Goal: Information Seeking & Learning: Learn about a topic

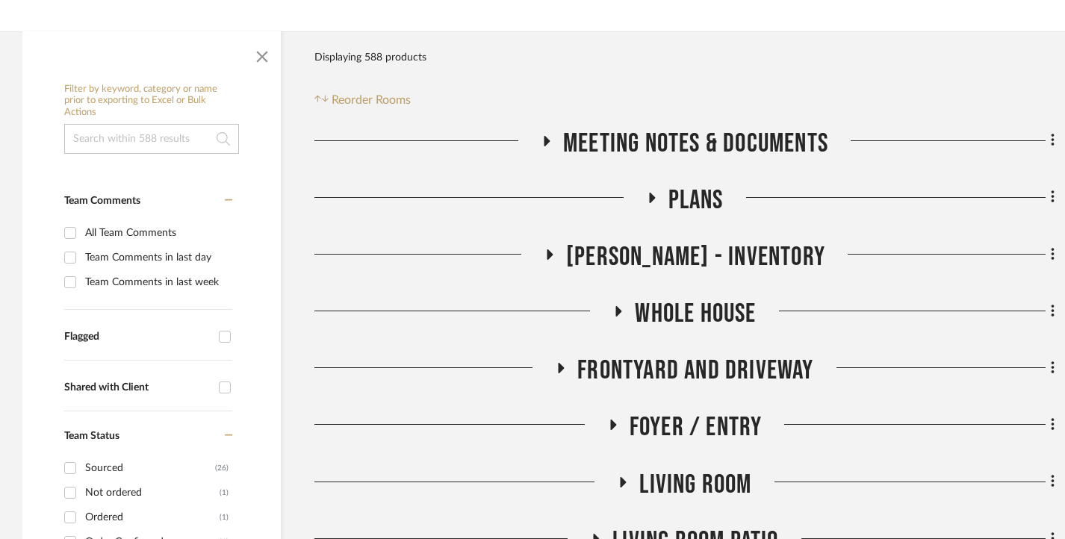
scroll to position [224, 0]
click at [608, 308] on div at bounding box center [463, 316] width 298 height 38
click at [630, 308] on h3 "Whole House" at bounding box center [683, 313] width 143 height 32
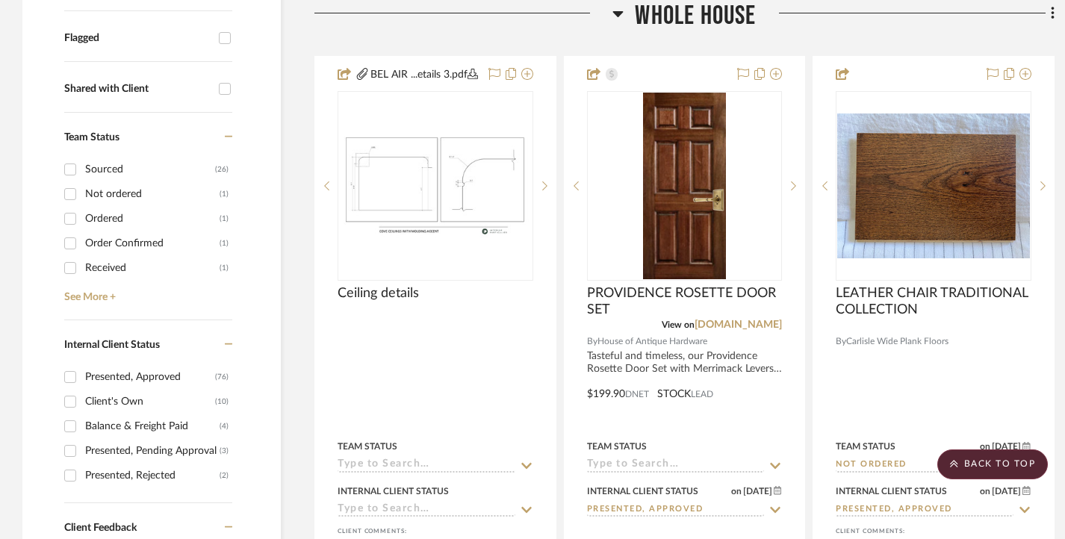
scroll to position [523, 0]
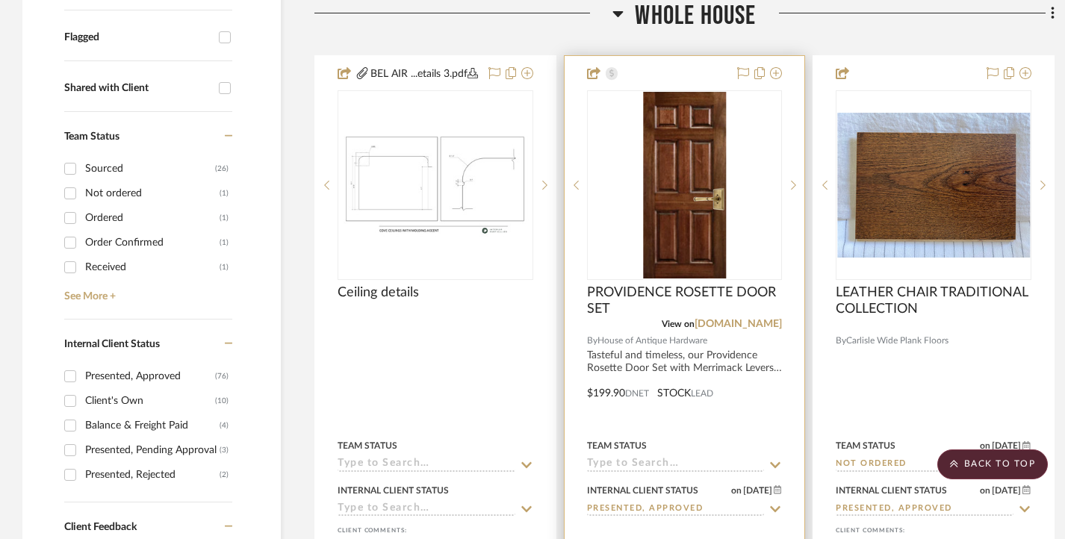
click at [768, 251] on div "0" at bounding box center [685, 185] width 194 height 188
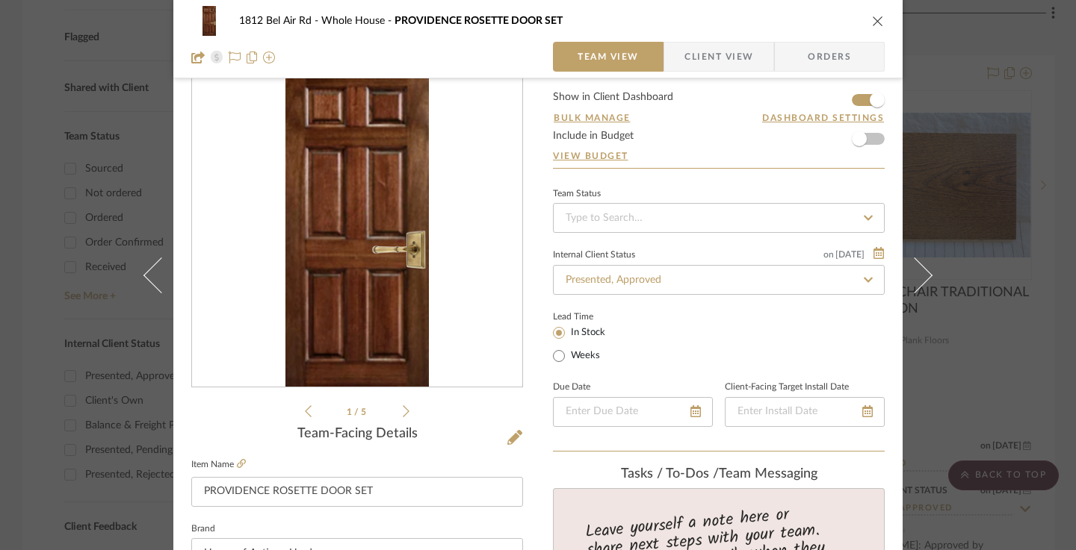
scroll to position [75, 0]
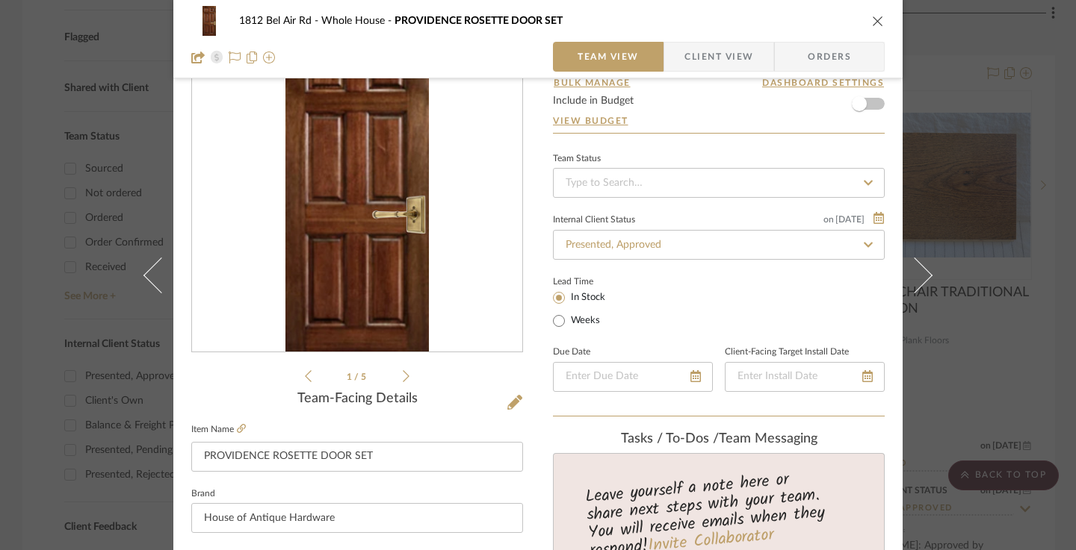
click at [403, 371] on icon at bounding box center [406, 376] width 7 height 13
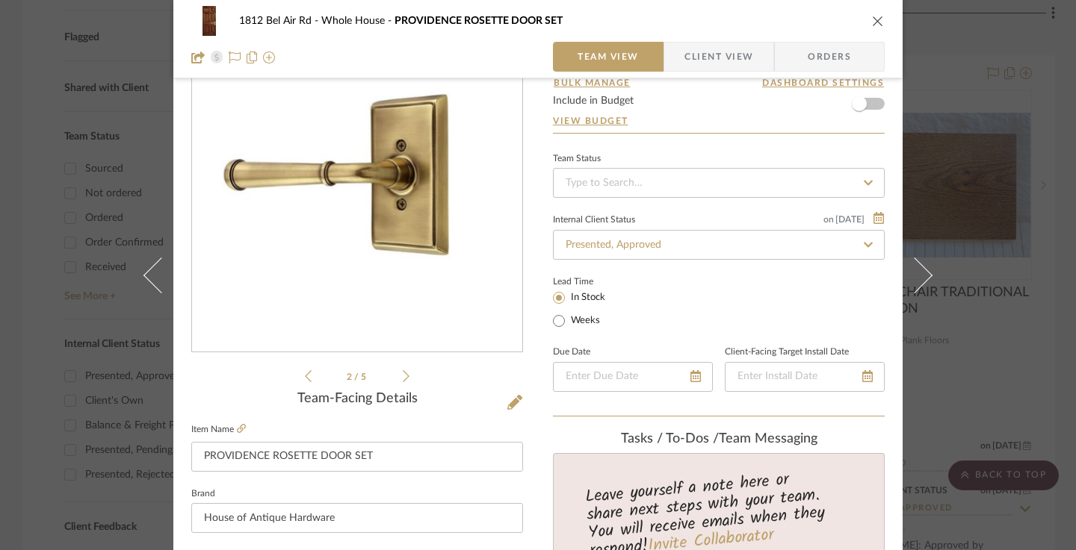
click at [58, 154] on div "1812 Bel Air Rd Whole House PROVIDENCE ROSETTE DOOR SET Team View Client View O…" at bounding box center [538, 275] width 1076 height 550
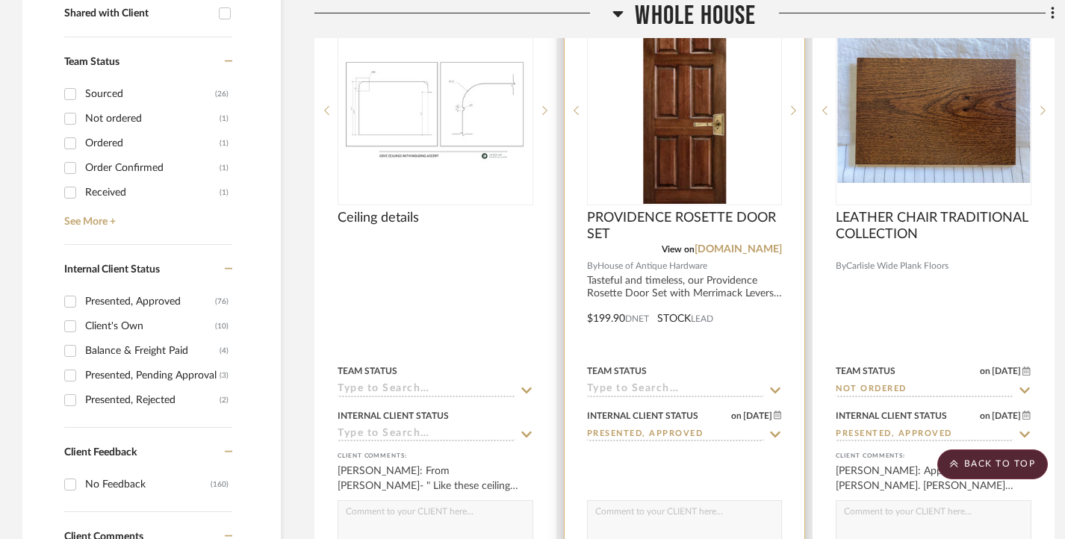
scroll to position [523, 0]
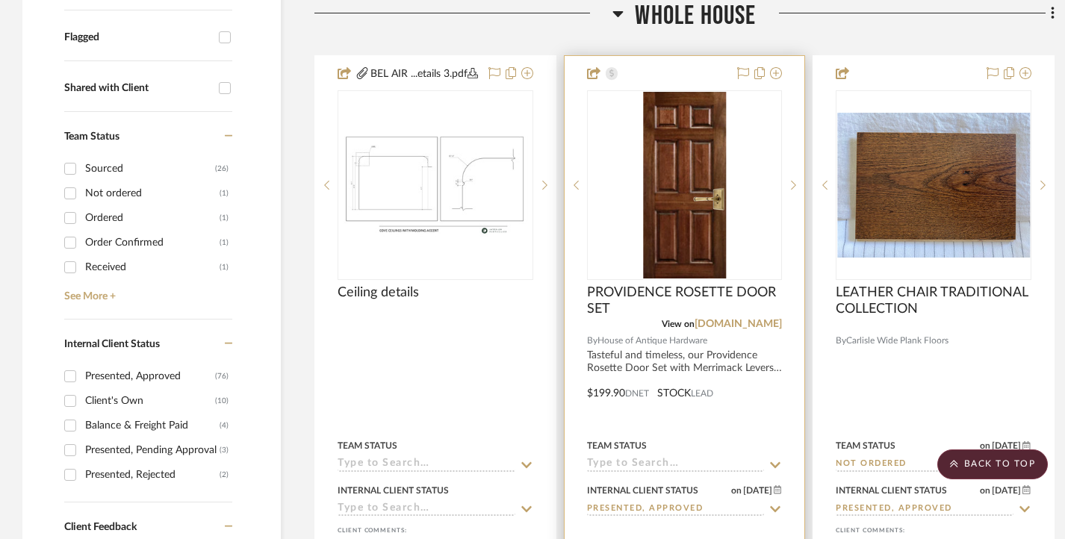
click at [725, 155] on img "0" at bounding box center [684, 185] width 83 height 187
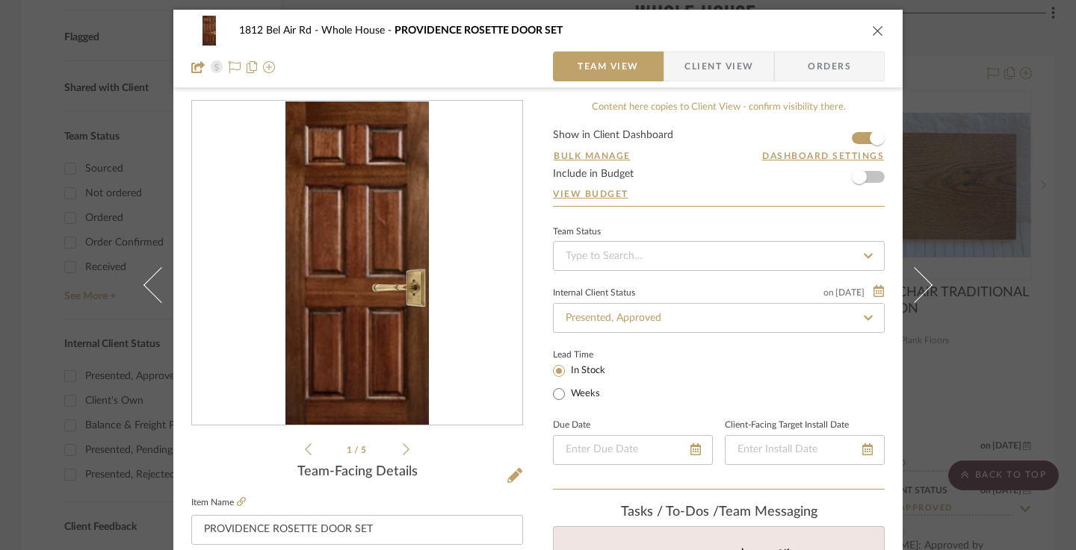
scroll to position [0, 0]
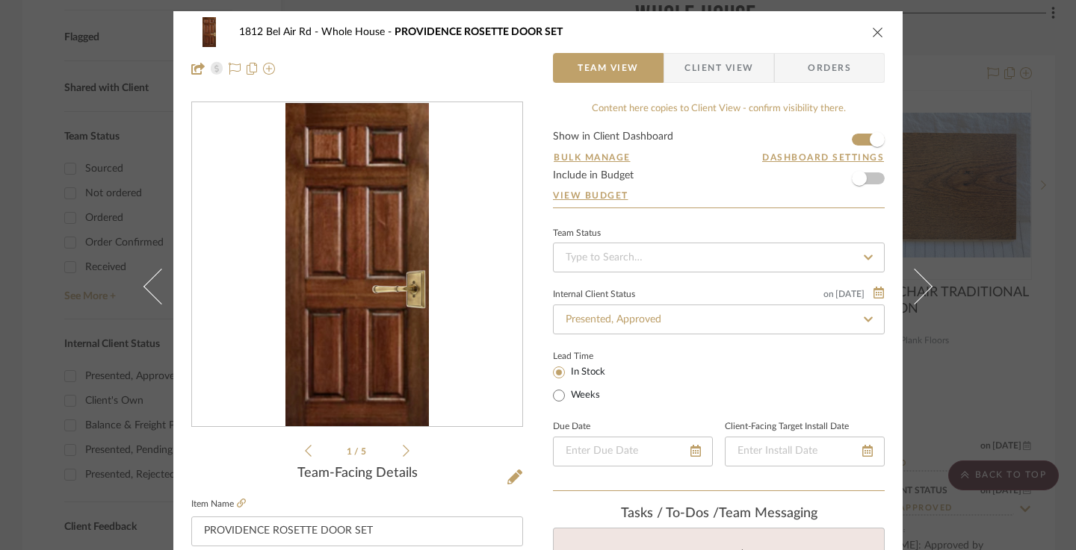
click at [403, 448] on icon at bounding box center [406, 450] width 7 height 13
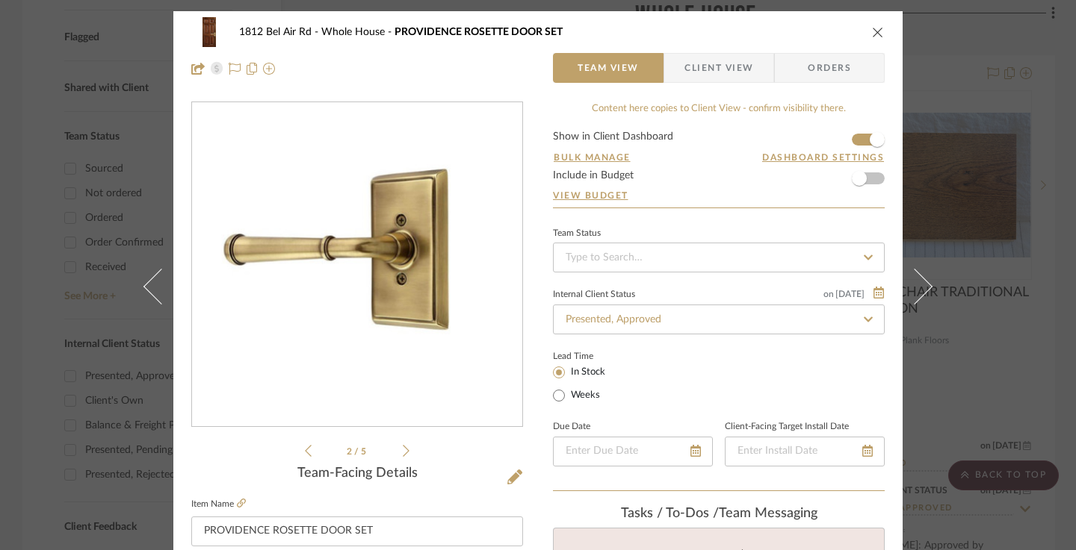
click at [403, 448] on icon at bounding box center [406, 450] width 7 height 13
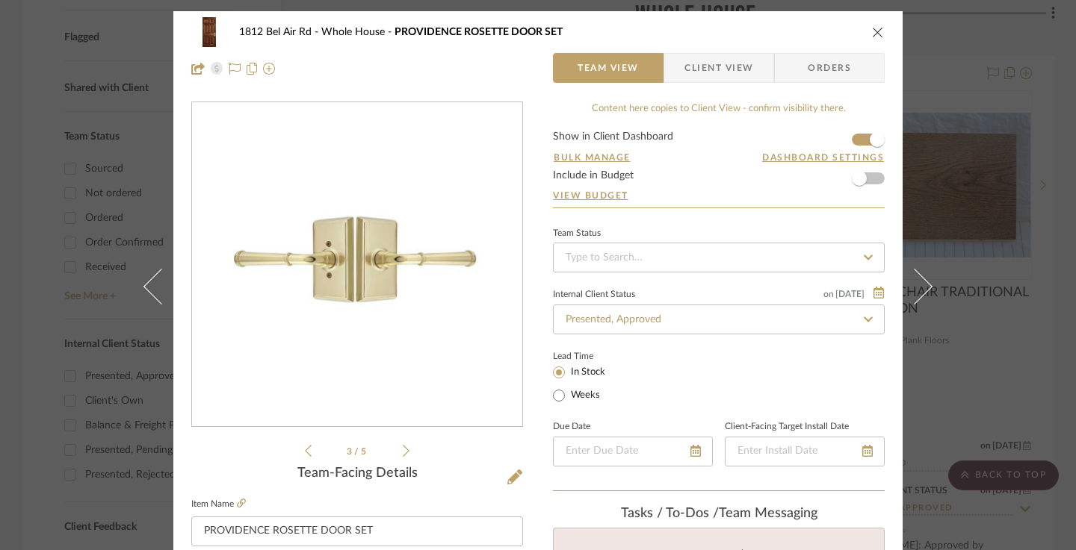
click at [403, 448] on icon at bounding box center [406, 450] width 7 height 13
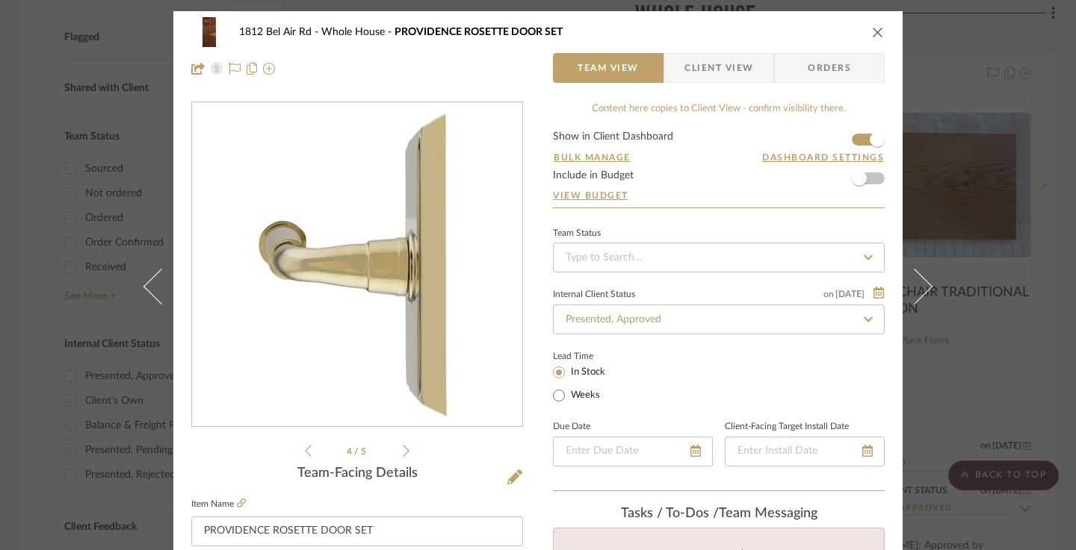
click at [403, 448] on icon at bounding box center [406, 450] width 7 height 13
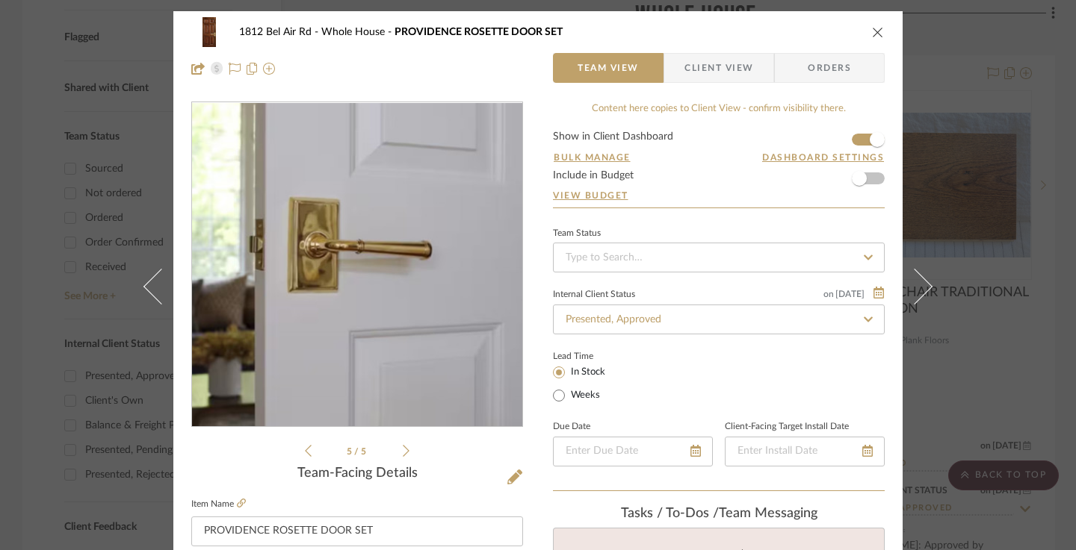
click at [403, 448] on icon at bounding box center [406, 450] width 7 height 13
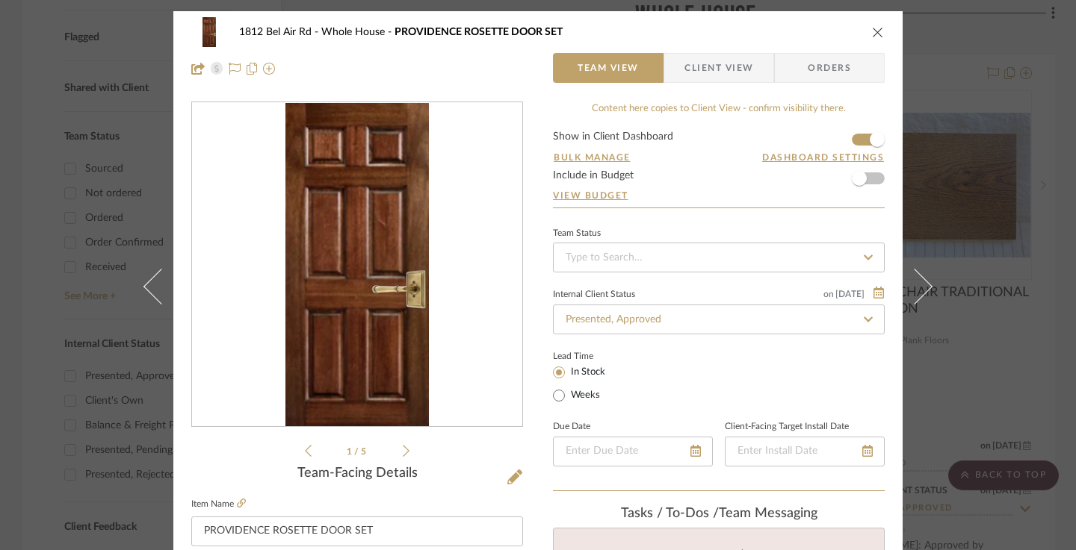
click at [1047, 225] on div "1812 Bel Air Rd Whole House PROVIDENCE ROSETTE DOOR SET Team View Client View O…" at bounding box center [538, 275] width 1076 height 550
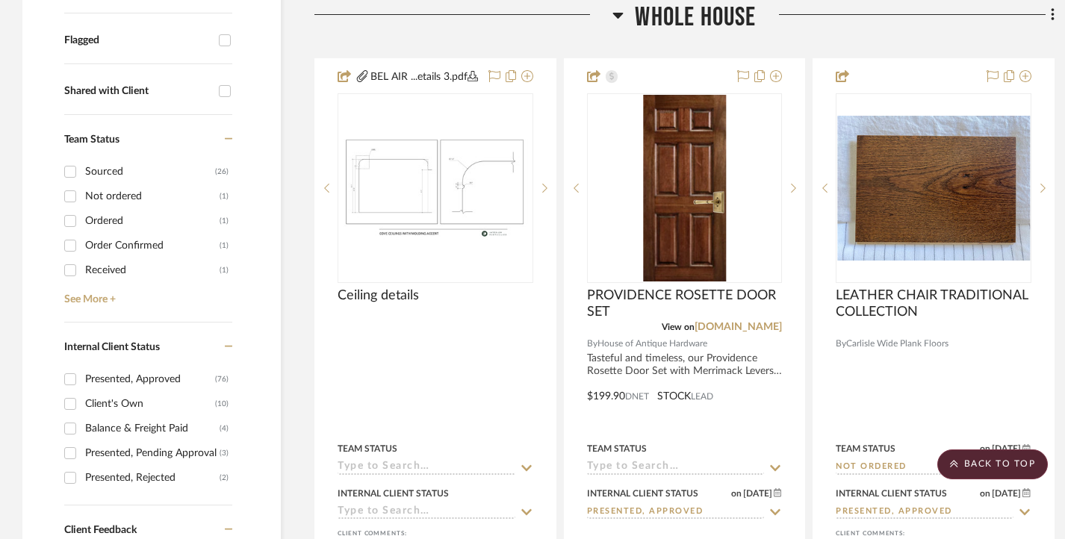
scroll to position [373, 0]
